Goal: Task Accomplishment & Management: Manage account settings

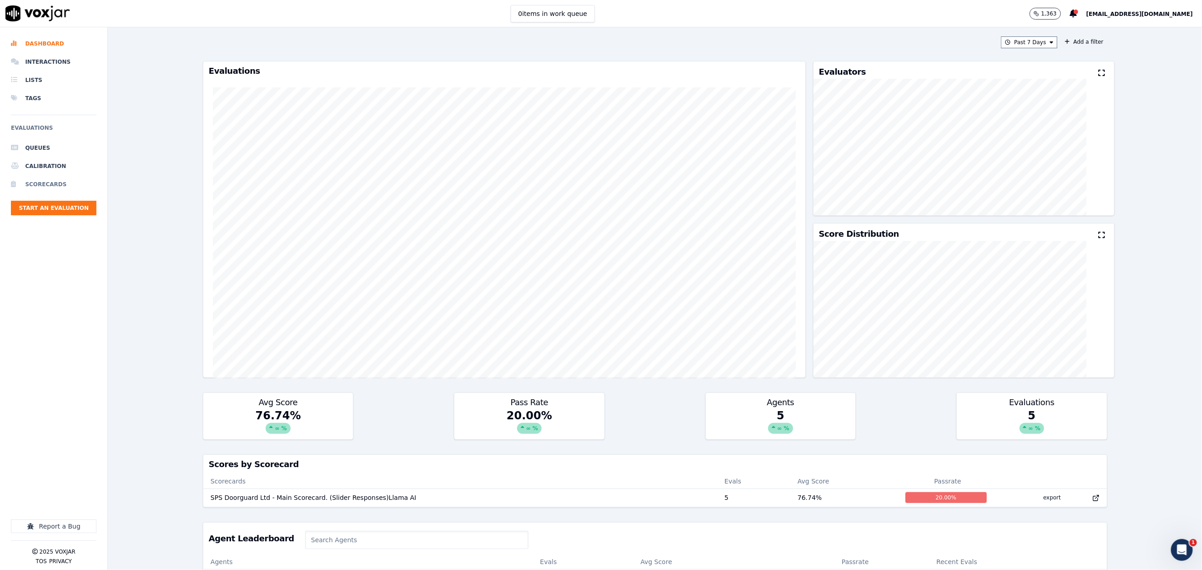
click at [51, 187] on li "Scorecards" at bounding box center [54, 184] width 86 height 18
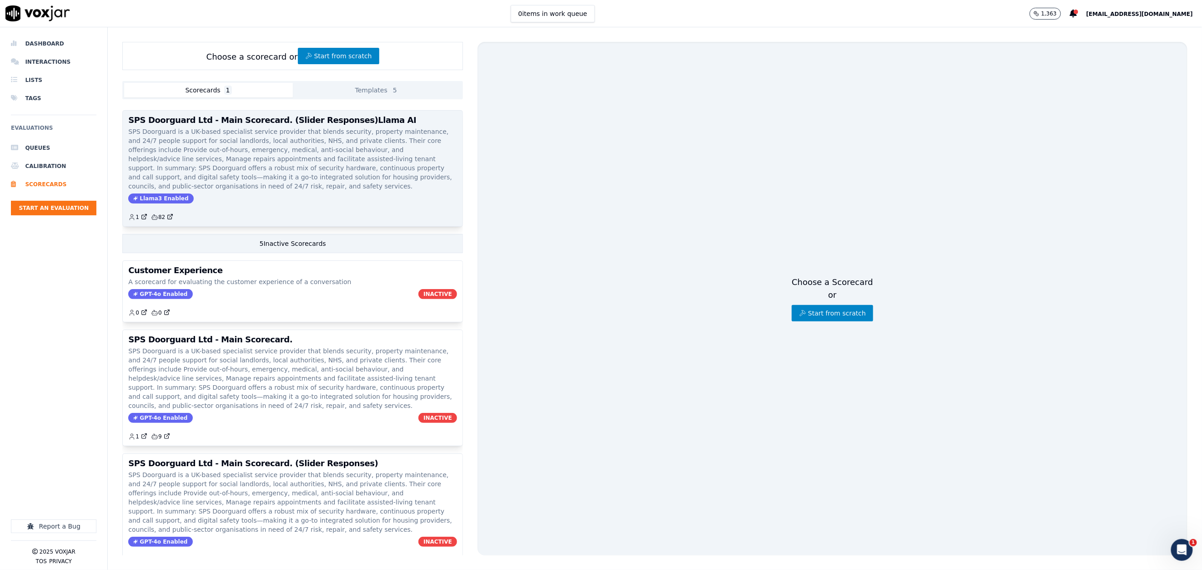
click at [235, 150] on p "SPS Doorguard is a UK-based specialist service provider that blends security, p…" at bounding box center [292, 159] width 329 height 64
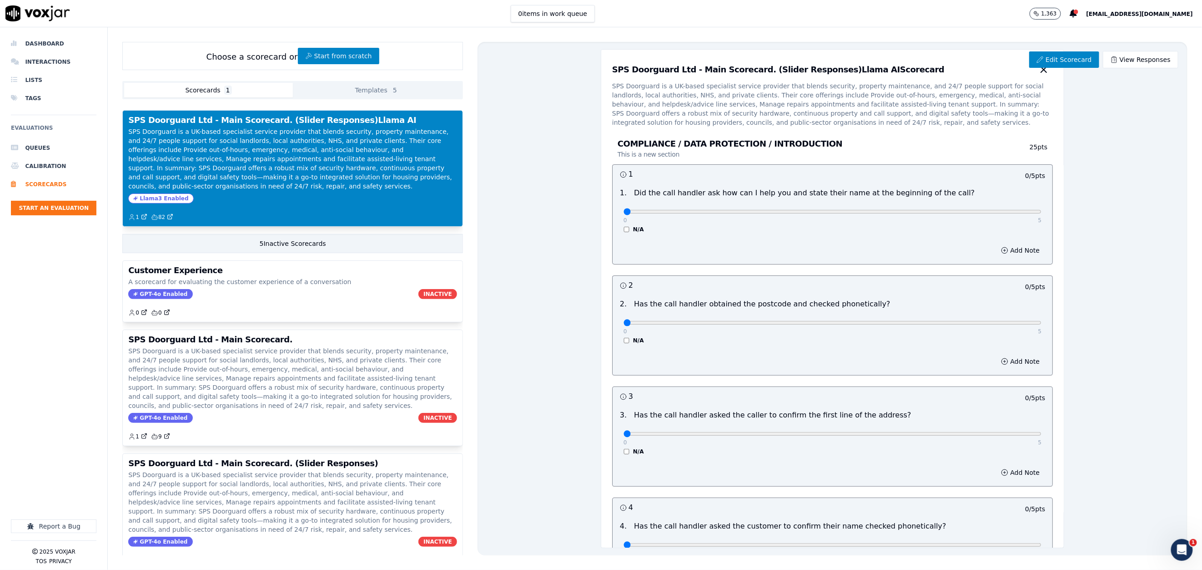
click at [826, 72] on h3 "SPS Doorguard Ltd - Main Scorecard. (Slider Responses)Llama AI Scorecard" at bounding box center [778, 70] width 333 height 8
click at [1058, 57] on link "Edit Scorecard" at bounding box center [1065, 59] width 70 height 16
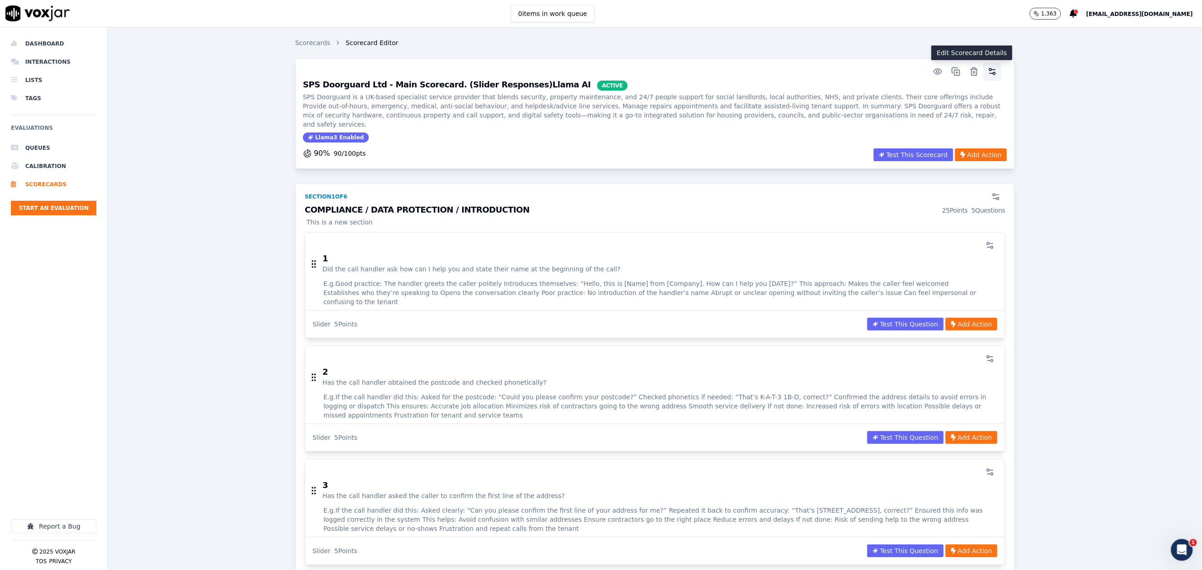
click at [988, 71] on icon "button" at bounding box center [992, 71] width 9 height 9
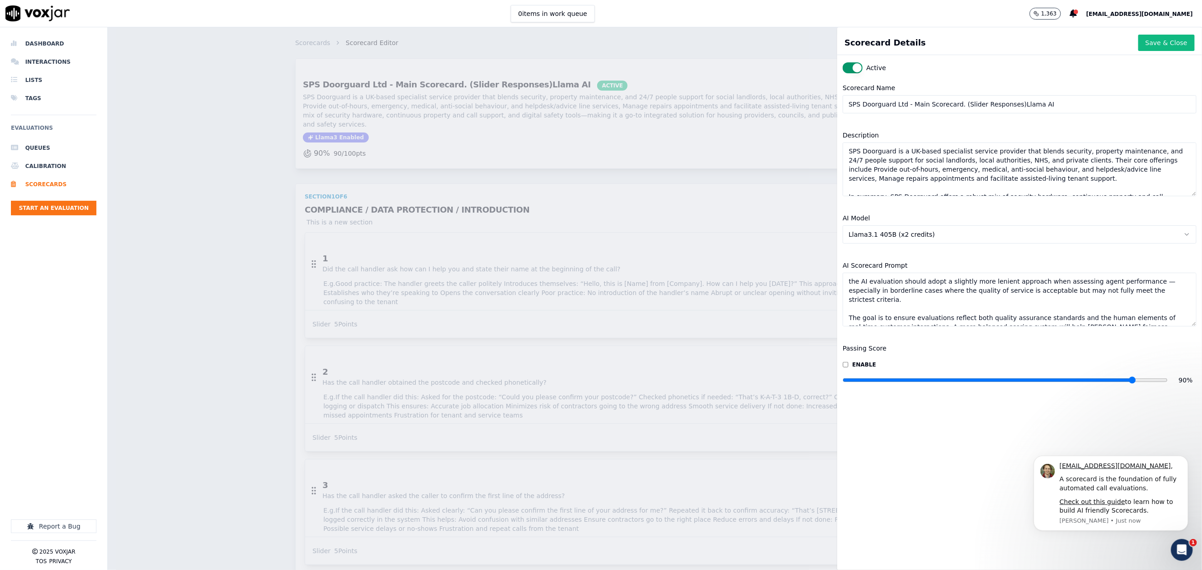
click at [623, 227] on div "Scorecards Scorecard Editor SPS Doorguard Ltd - Main Scorecard. (Slider Respons…" at bounding box center [655, 298] width 1095 height 542
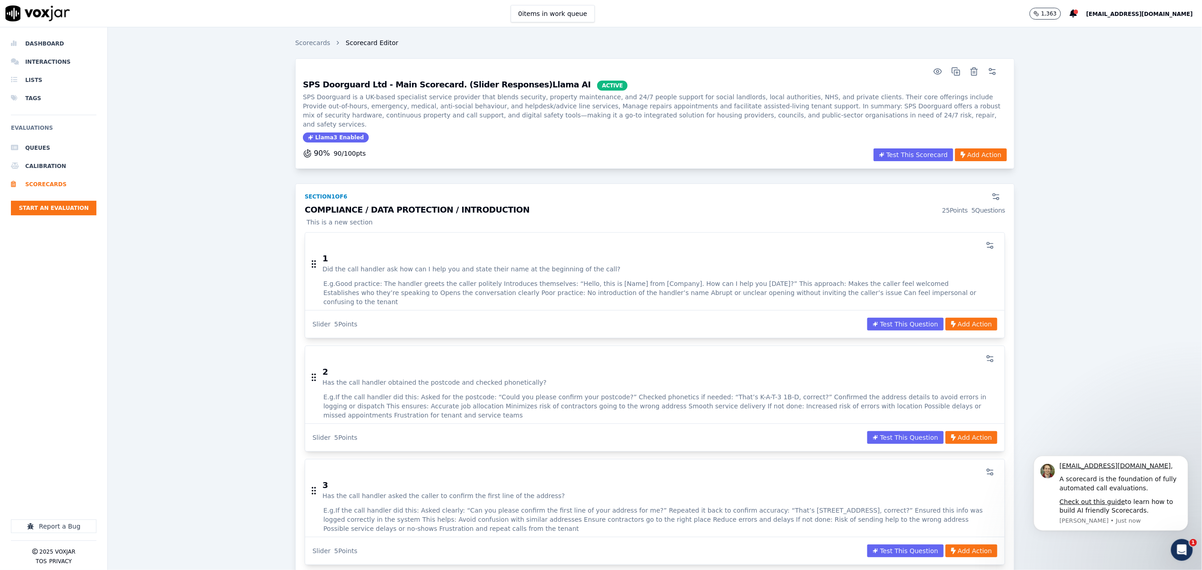
click at [529, 254] on h3 "1" at bounding box center [472, 258] width 298 height 8
click at [988, 242] on circle "button" at bounding box center [989, 243] width 2 height 2
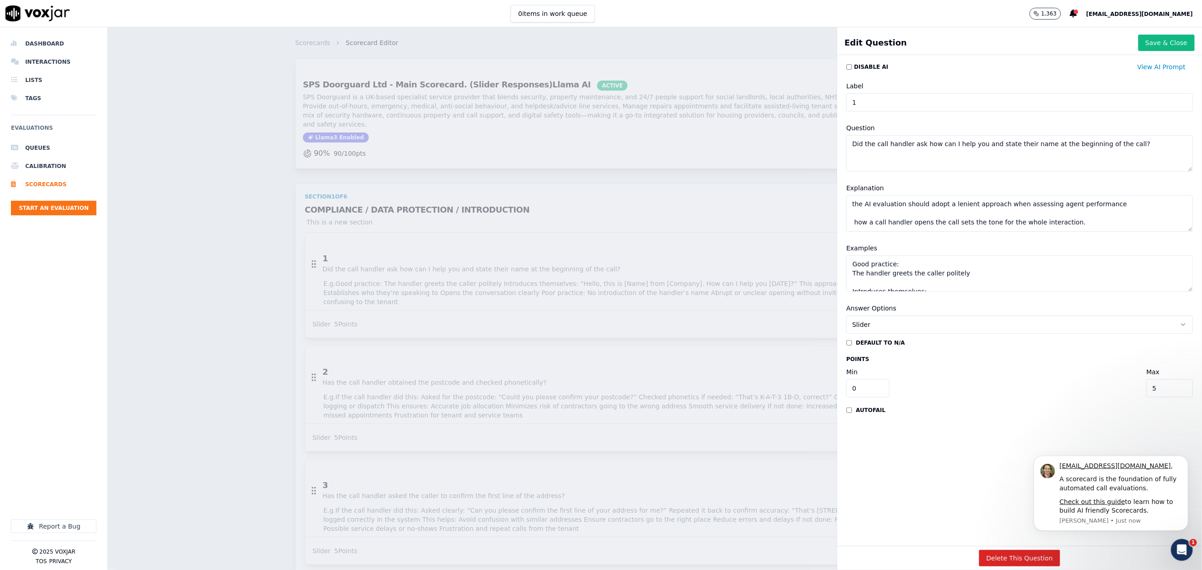
click at [847, 223] on textarea "the AI evaluation should adopt a lenient approach when assessing agent performa…" at bounding box center [1020, 213] width 347 height 36
click at [889, 262] on textarea "Good practice: The handler greets the caller politely Introduces themselves: “H…" at bounding box center [1020, 273] width 347 height 36
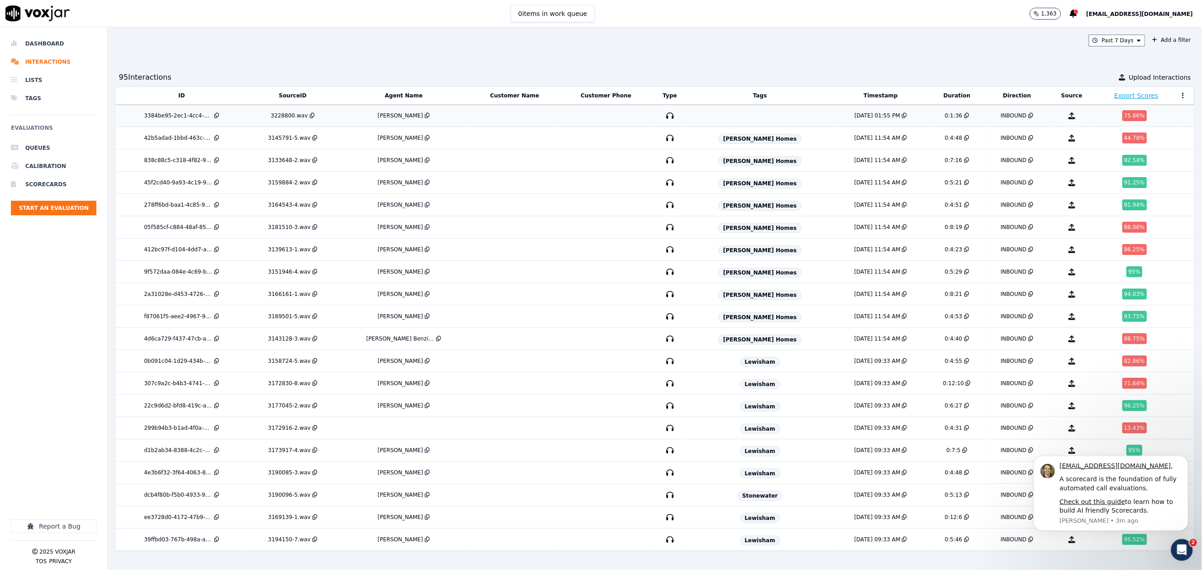
click at [124, 114] on div "3384be95-2ec1-4cc4-8f39-f79b478e4498" at bounding box center [181, 115] width 125 height 7
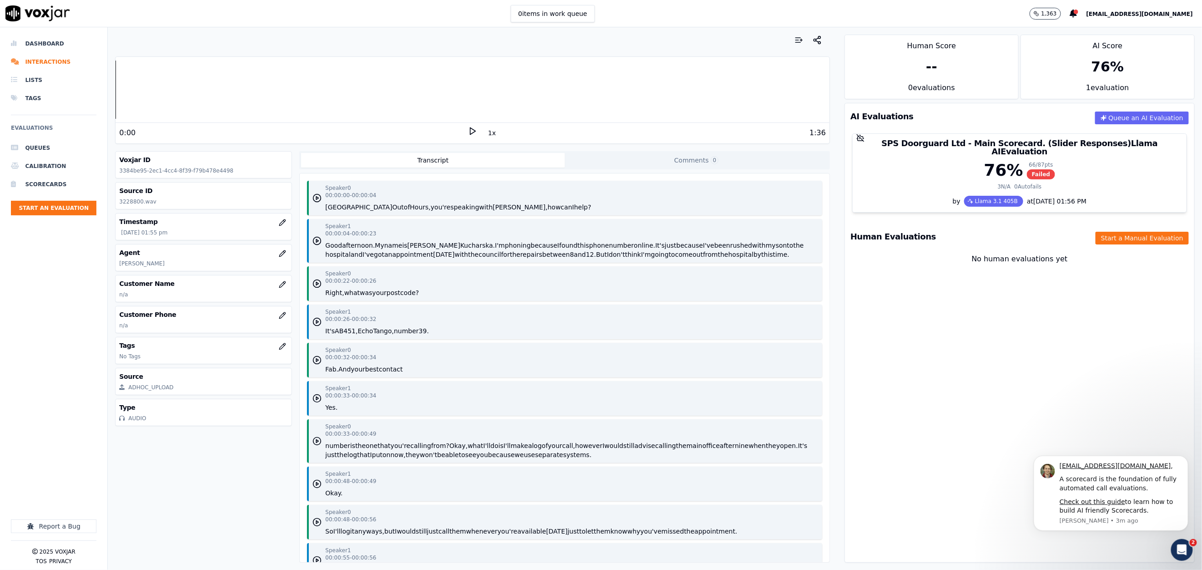
click at [190, 355] on p "No Tags" at bounding box center [203, 356] width 169 height 7
click at [279, 350] on icon "button" at bounding box center [282, 346] width 7 height 7
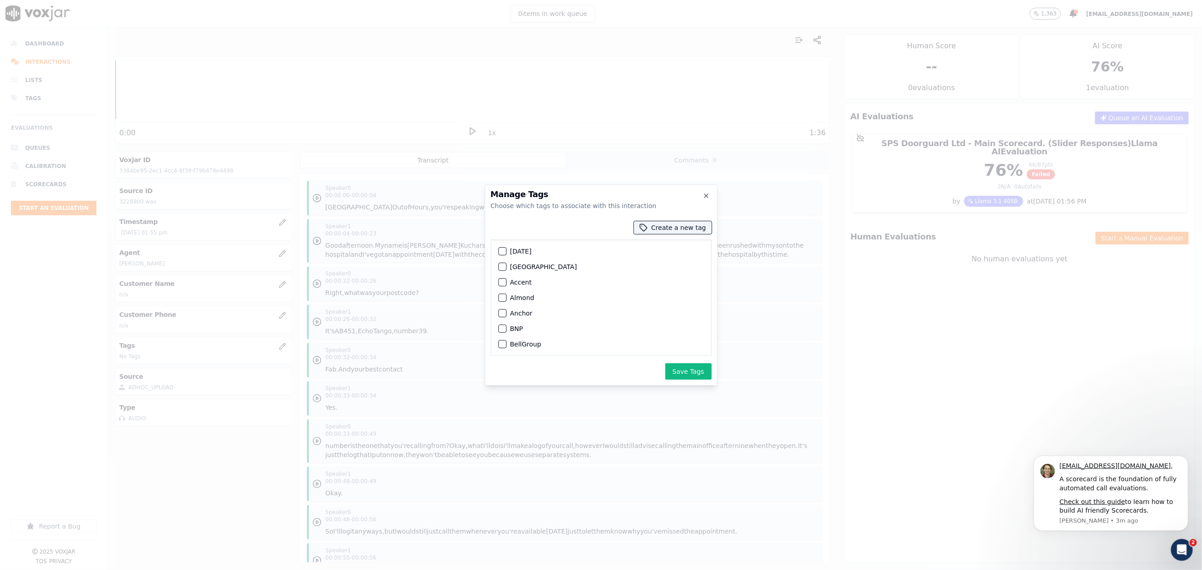
click at [505, 261] on div "Aberdeenshire" at bounding box center [601, 266] width 213 height 15
click at [506, 267] on button "Aberdeenshire" at bounding box center [503, 267] width 8 height 8
click at [679, 364] on button "Save Tags" at bounding box center [689, 371] width 46 height 16
